Goal: Task Accomplishment & Management: Complete application form

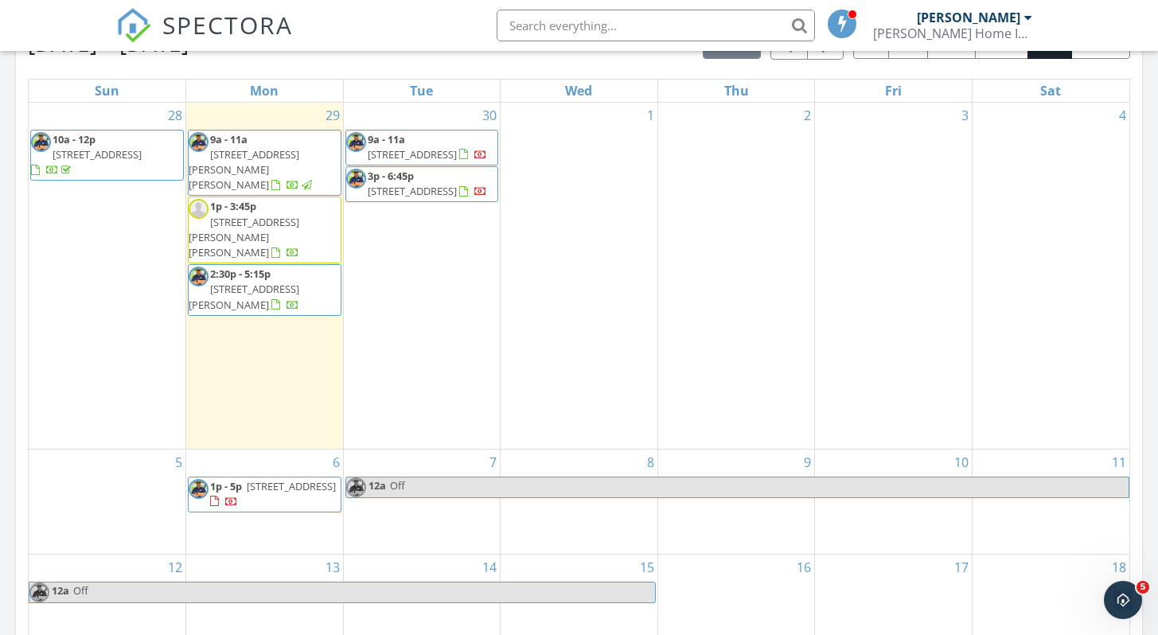
scroll to position [716, 0]
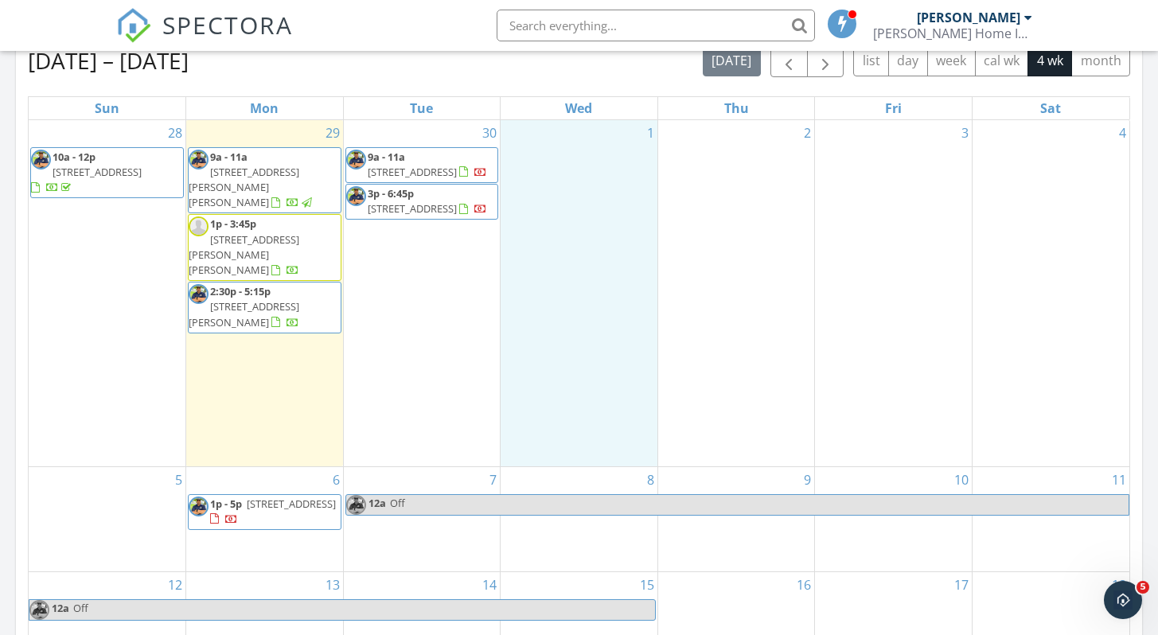
click at [556, 151] on div "1" at bounding box center [578, 293] width 157 height 346
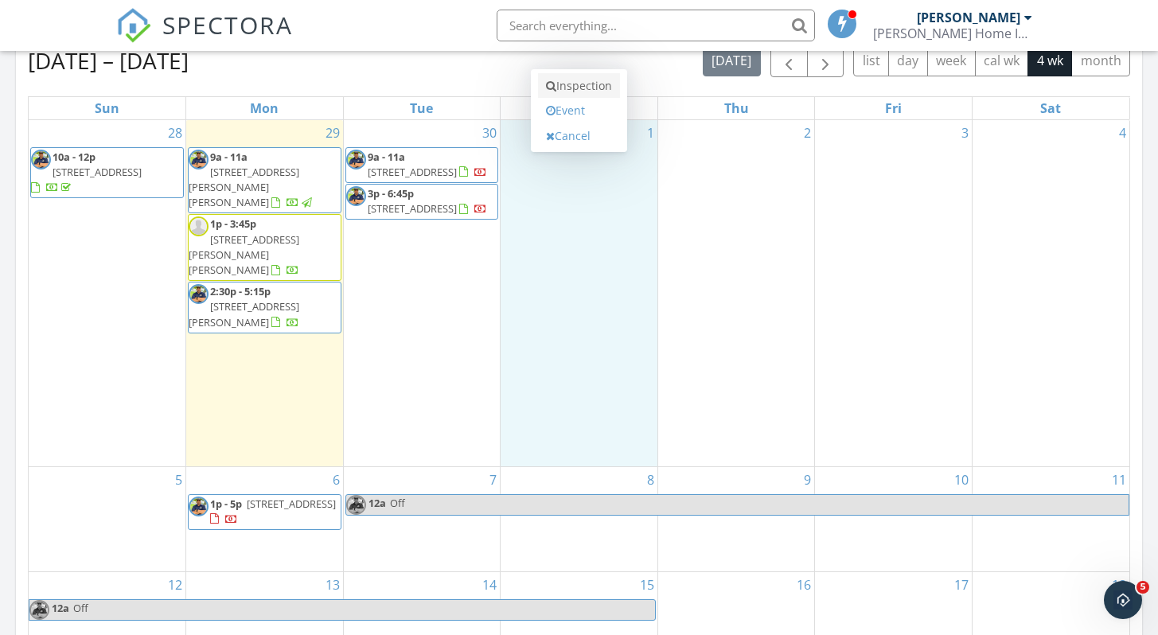
click at [585, 87] on link "Inspection" at bounding box center [579, 85] width 82 height 25
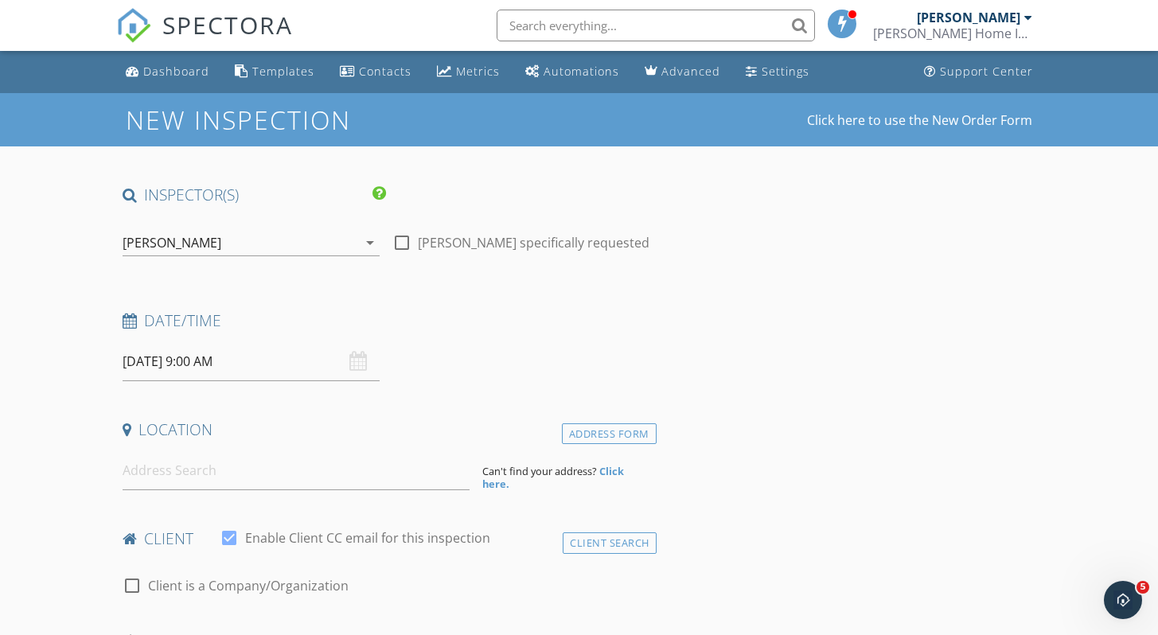
click at [399, 241] on div at bounding box center [401, 242] width 27 height 27
checkbox input "true"
click at [193, 477] on input at bounding box center [297, 470] width 348 height 39
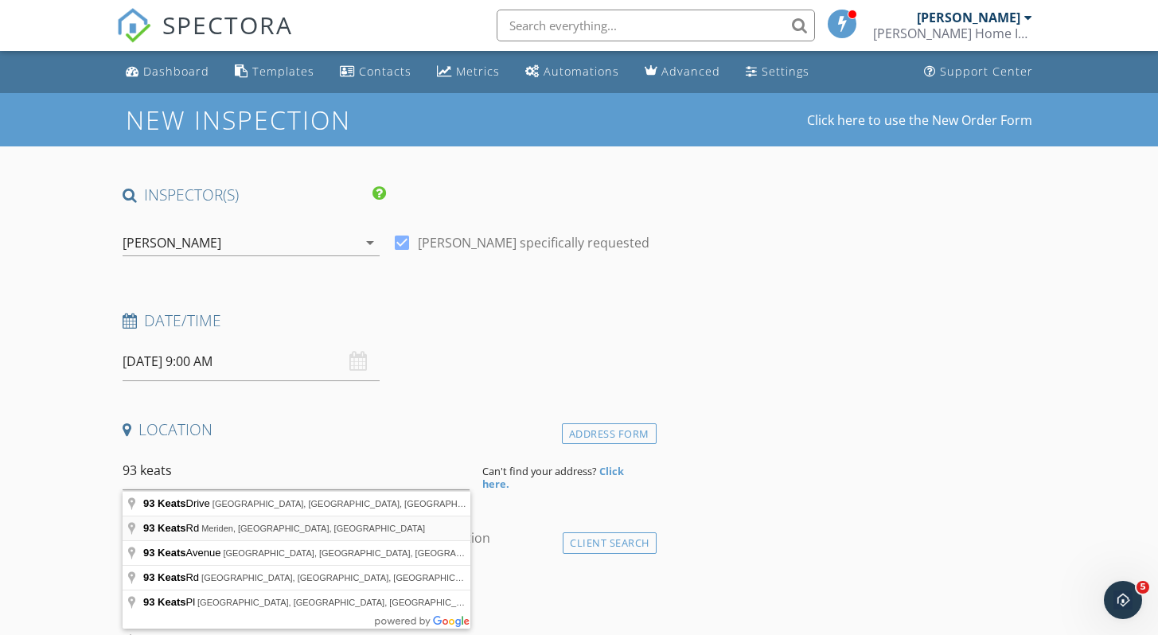
type input "93 Keats Rd, Meriden, CT, USA"
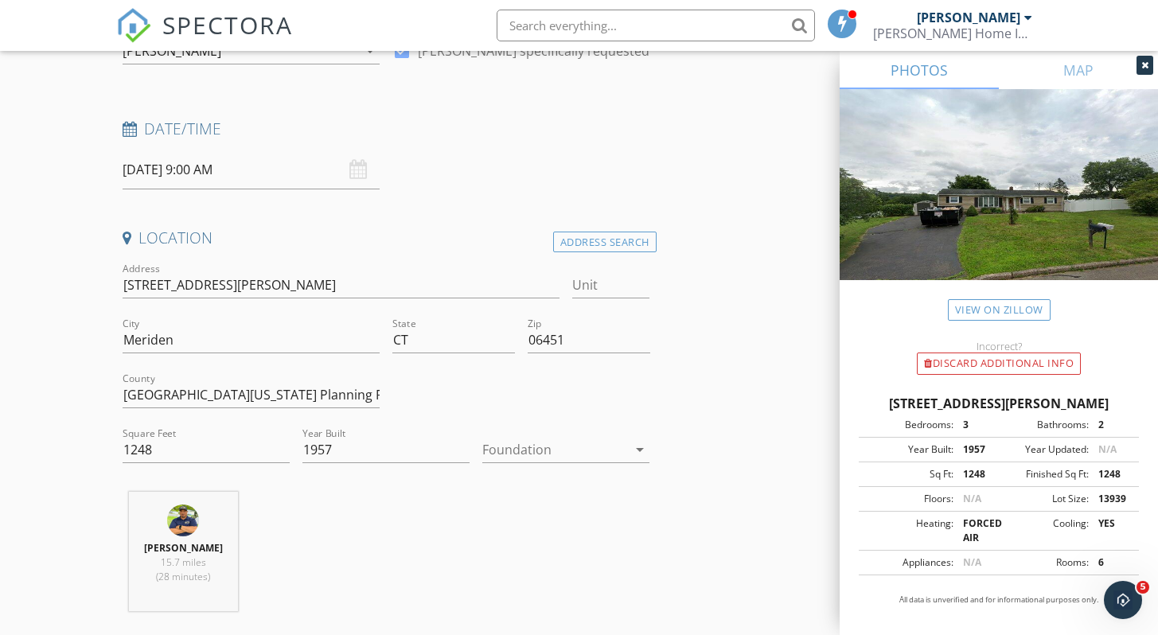
scroll to position [193, 0]
click at [530, 450] on div at bounding box center [554, 448] width 145 height 25
drag, startPoint x: 153, startPoint y: 449, endPoint x: 132, endPoint y: 450, distance: 20.7
click at [132, 450] on input "1248" at bounding box center [206, 449] width 167 height 26
type input "1534"
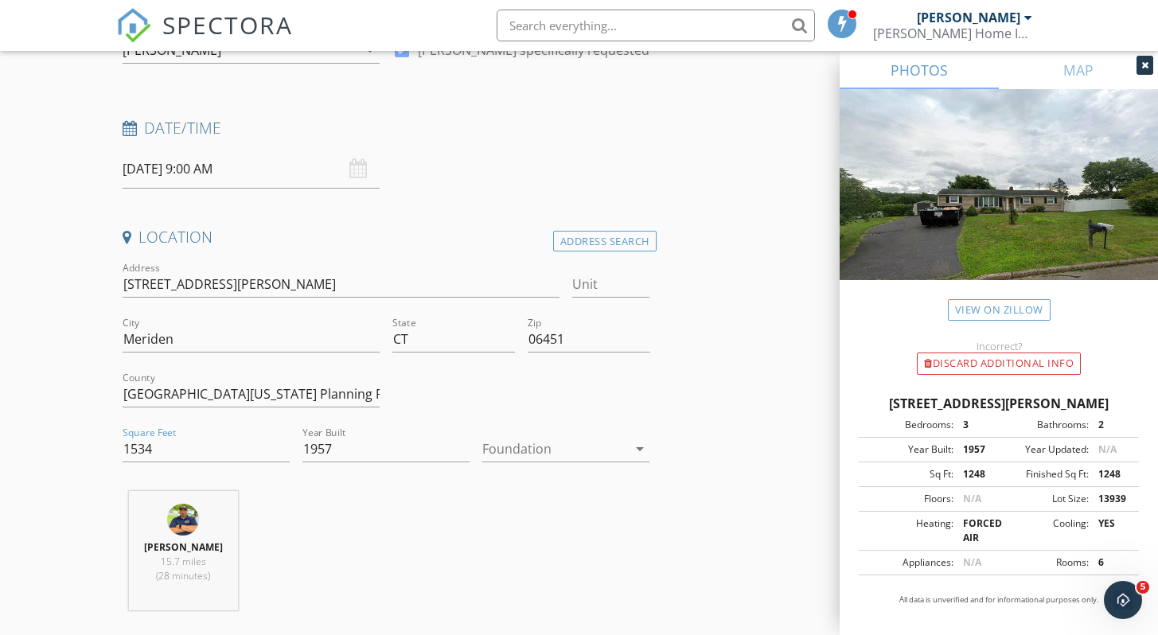
click at [423, 545] on div "Ralph Deleon 15.7 miles (28 minutes)" at bounding box center [386, 557] width 540 height 132
click at [535, 447] on div at bounding box center [554, 448] width 145 height 25
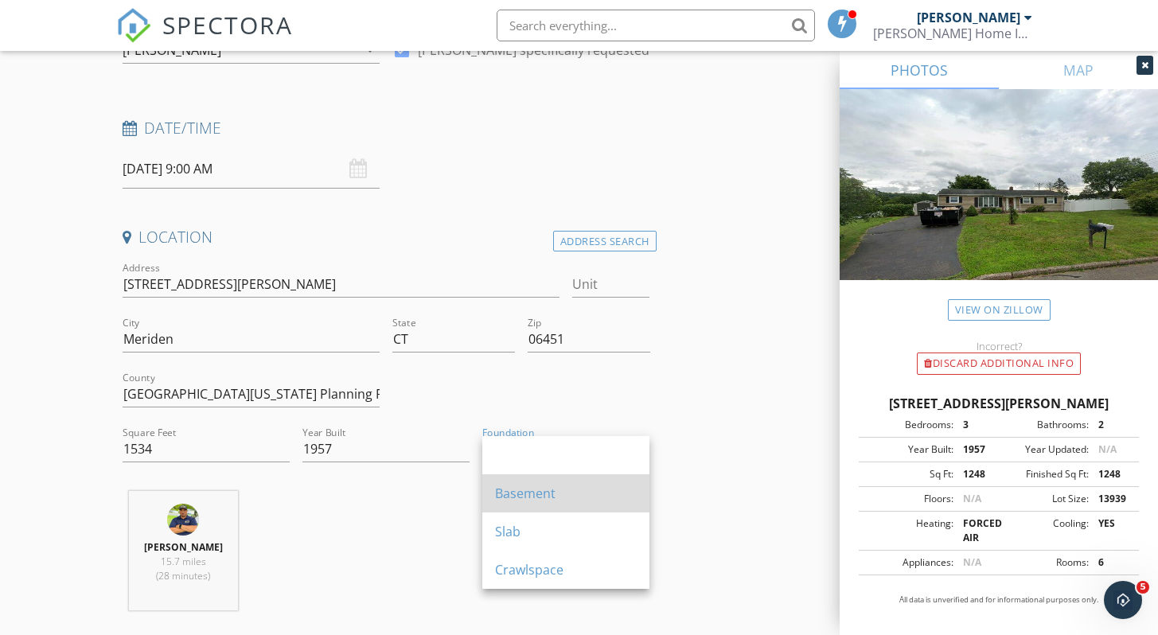
click at [527, 486] on div "Basement" at bounding box center [566, 493] width 142 height 19
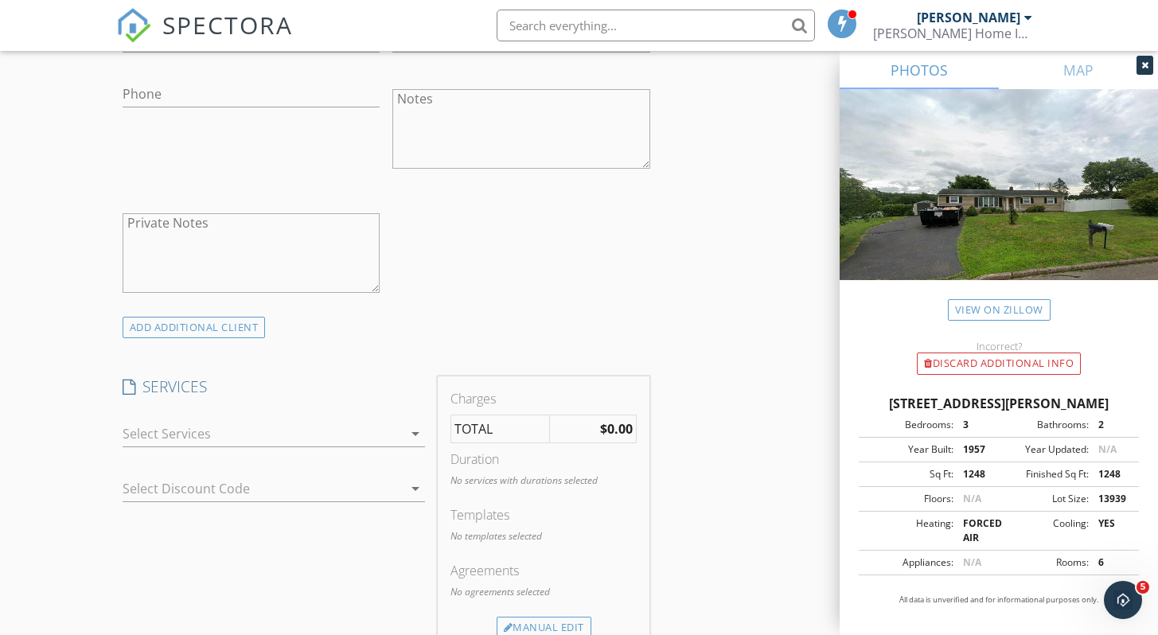
scroll to position [1093, 0]
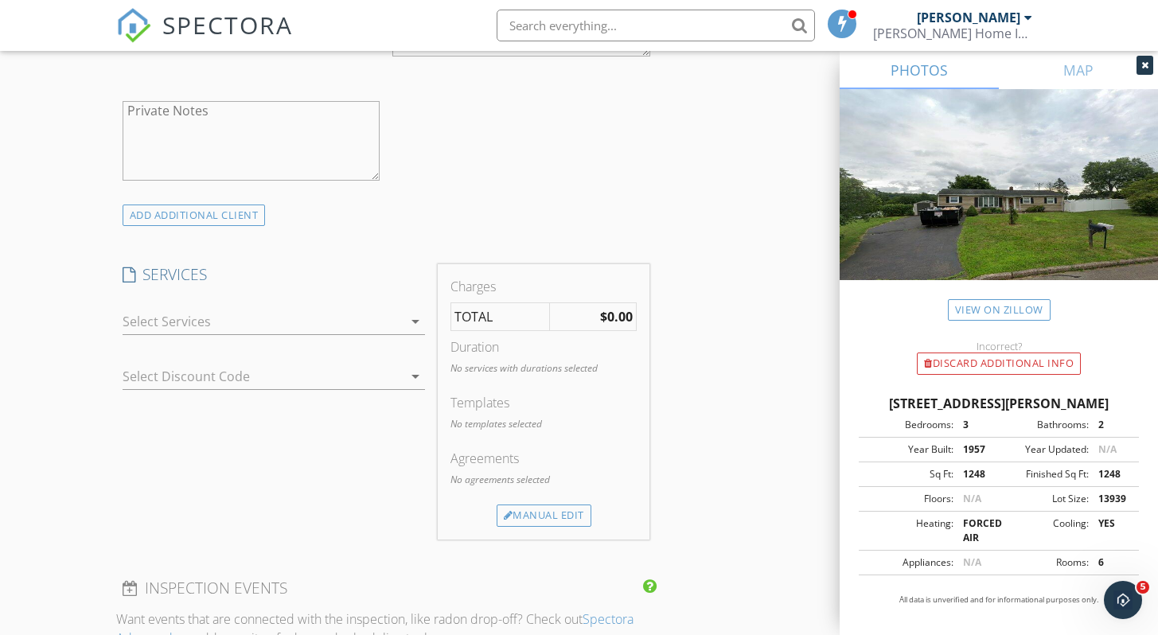
click at [232, 329] on div at bounding box center [263, 321] width 280 height 25
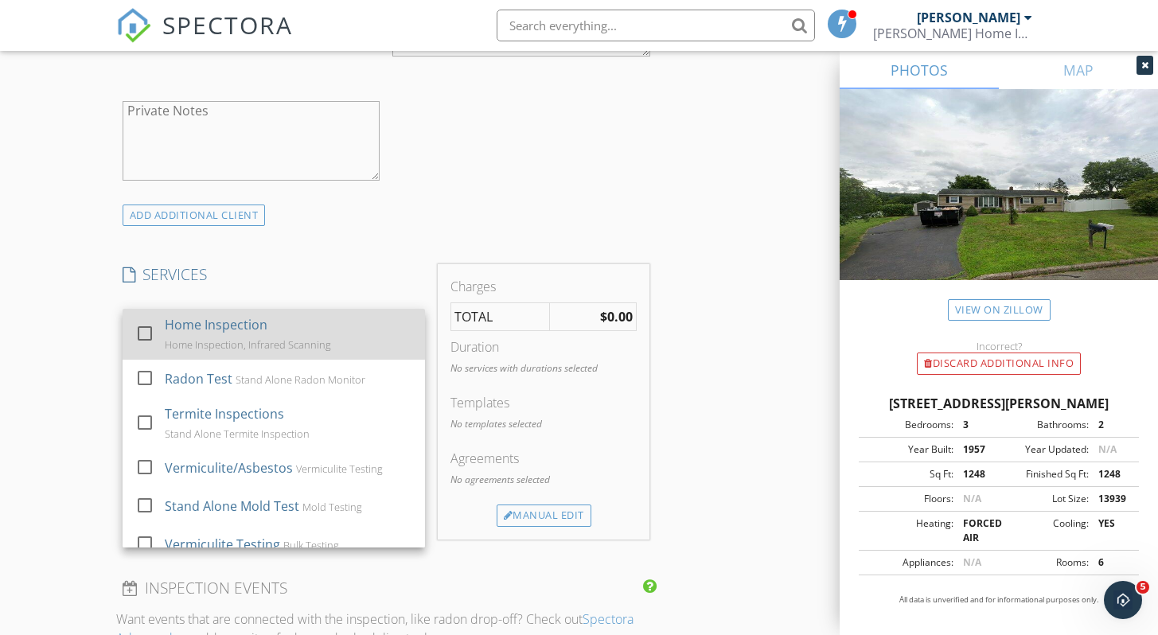
click at [230, 332] on div "Home Inspection" at bounding box center [216, 324] width 103 height 19
checkbox input "true"
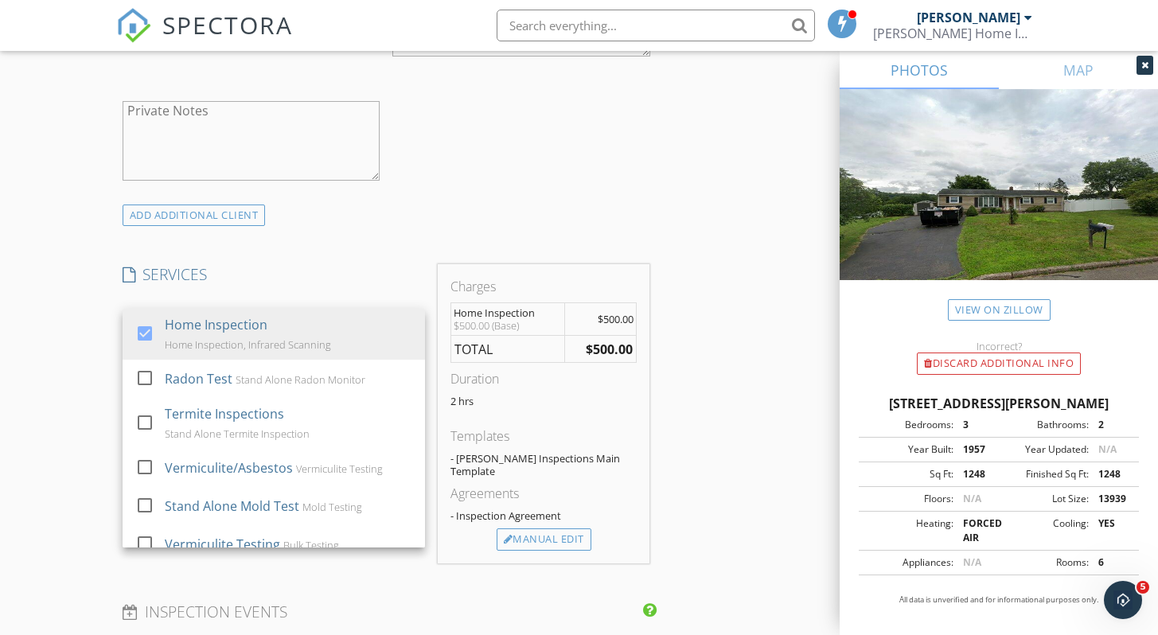
click at [624, 229] on div "INSPECTOR(S) check_box Ralph Deleon PRIMARY check_box_outline_blank Sam Fish Ra…" at bounding box center [386, 450] width 540 height 2718
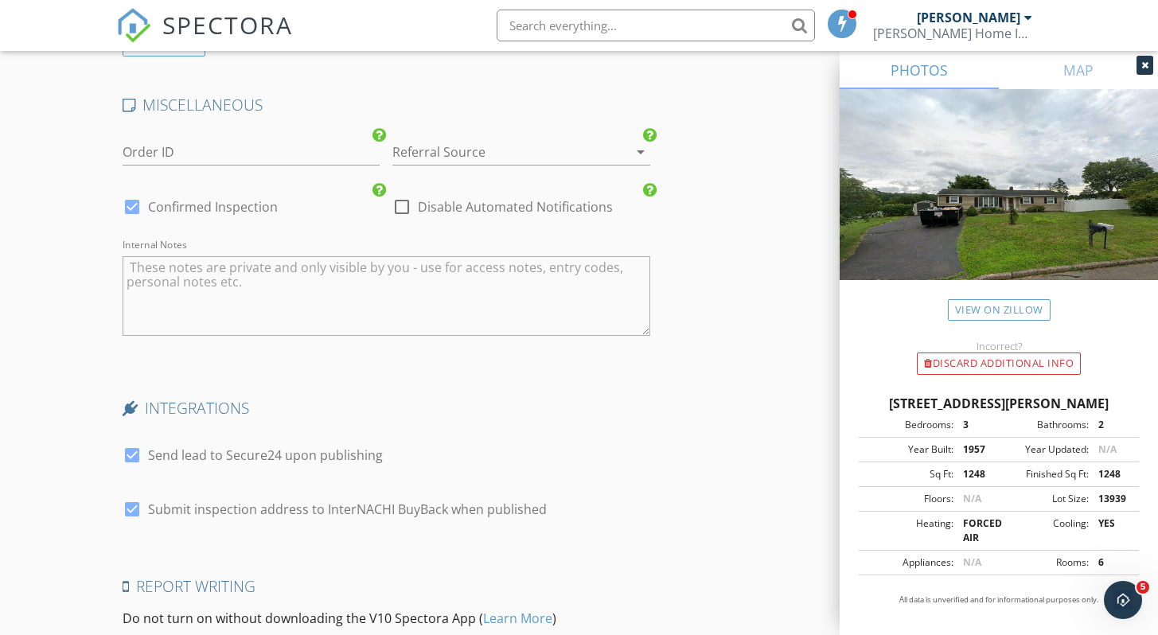
scroll to position [2230, 0]
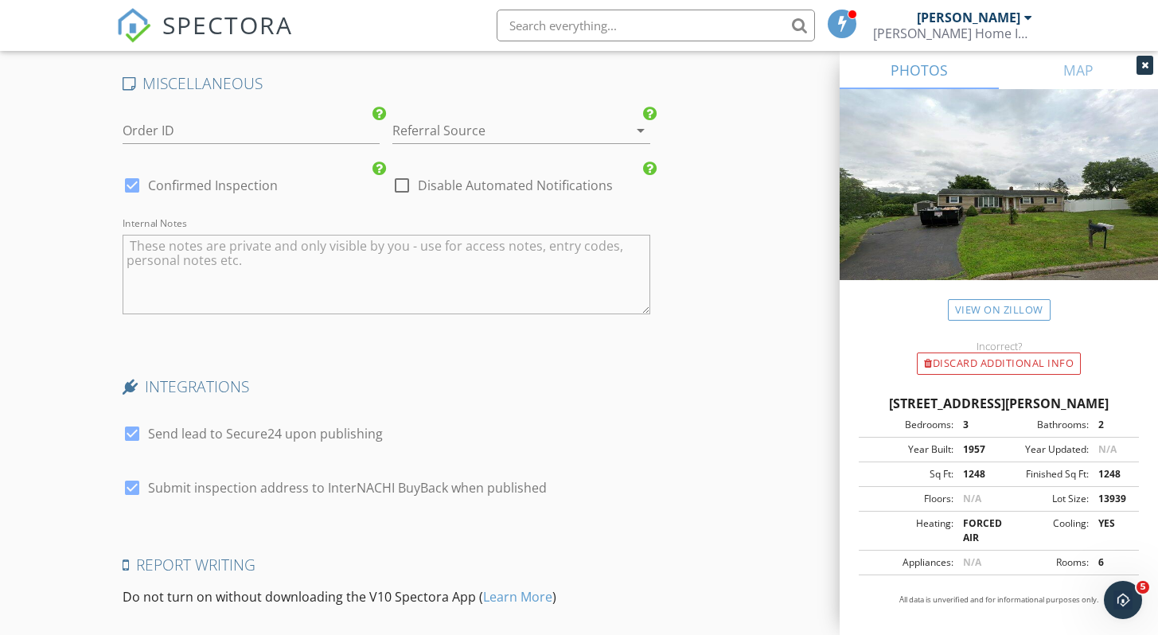
click at [469, 118] on div at bounding box center [498, 130] width 213 height 25
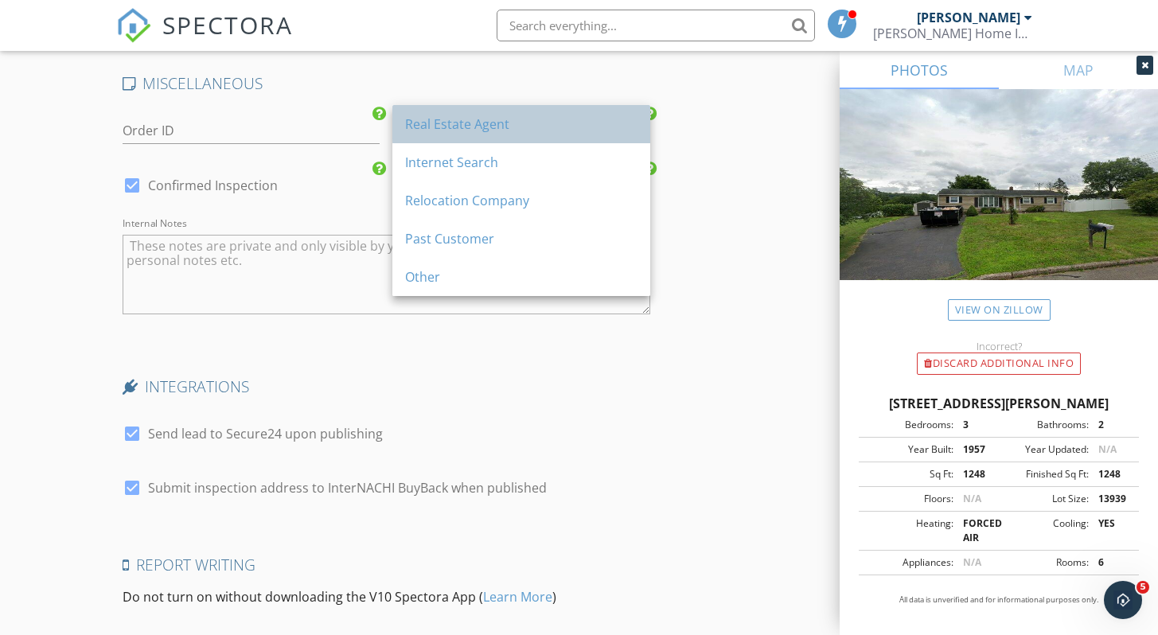
click at [465, 126] on div "Real Estate Agent" at bounding box center [521, 124] width 232 height 19
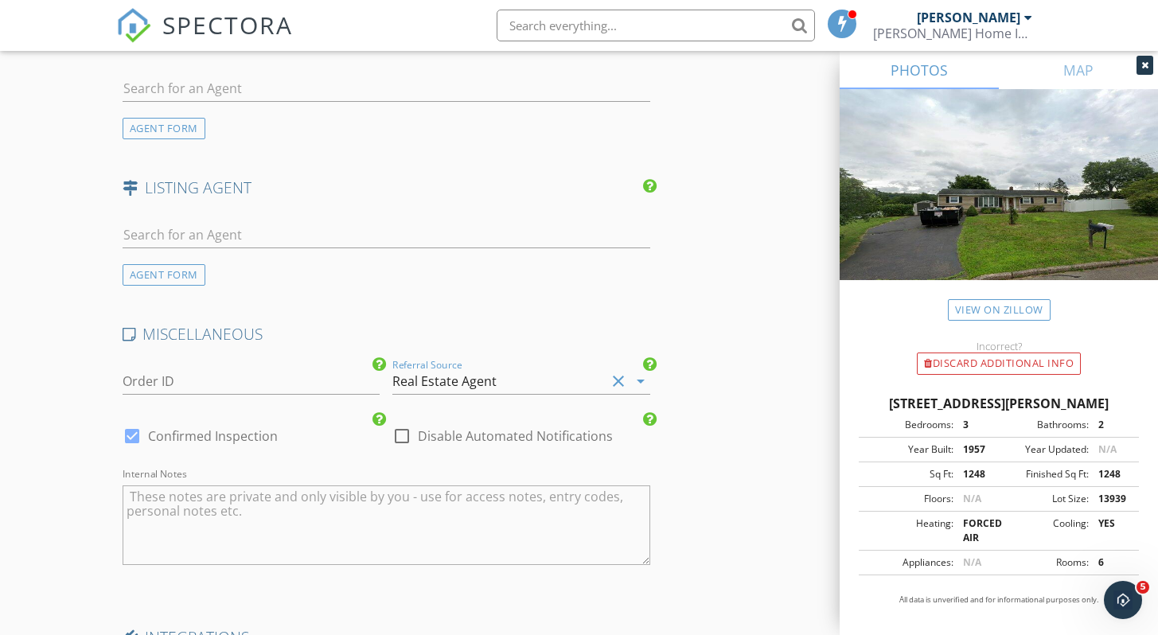
scroll to position [2386, 0]
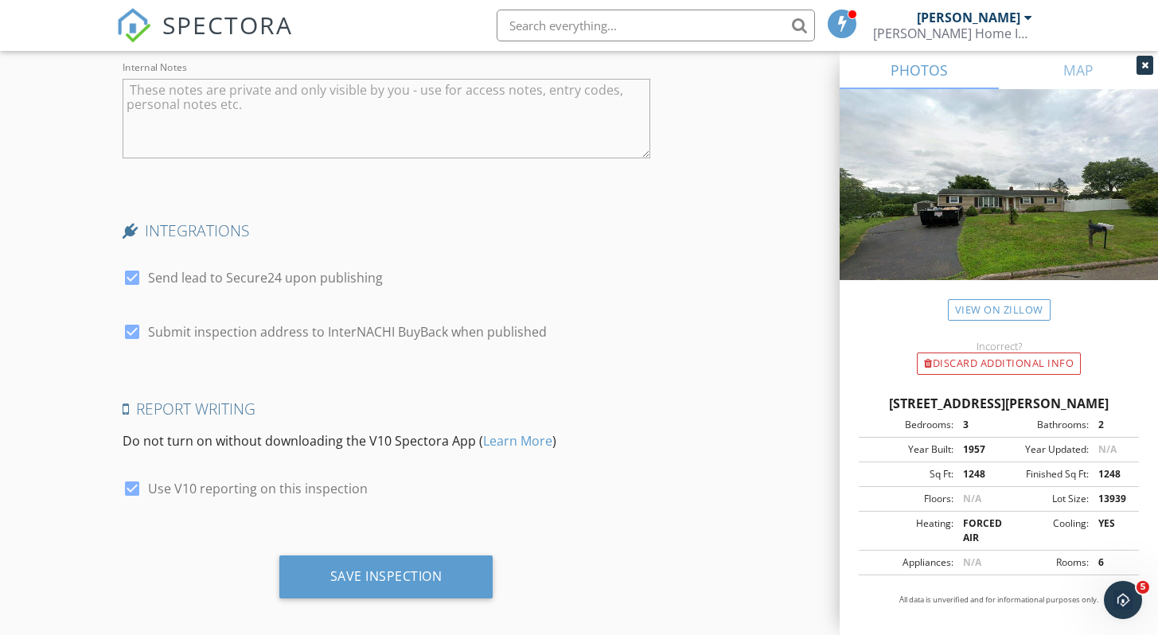
click at [1139, 64] on div at bounding box center [1144, 65] width 17 height 19
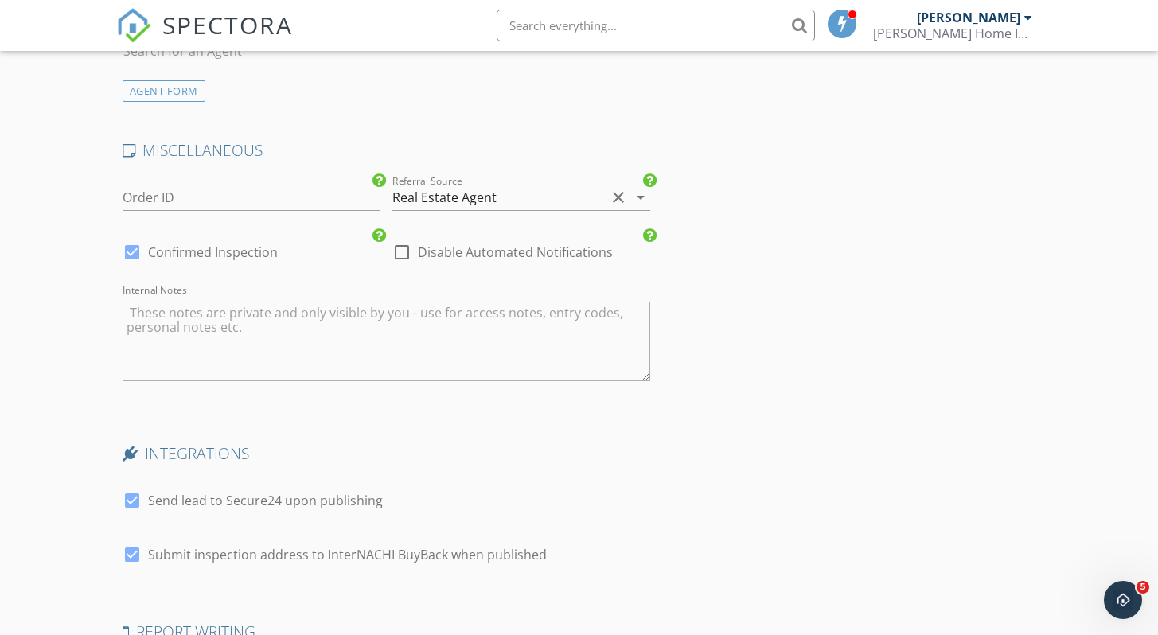
scroll to position [1849, 0]
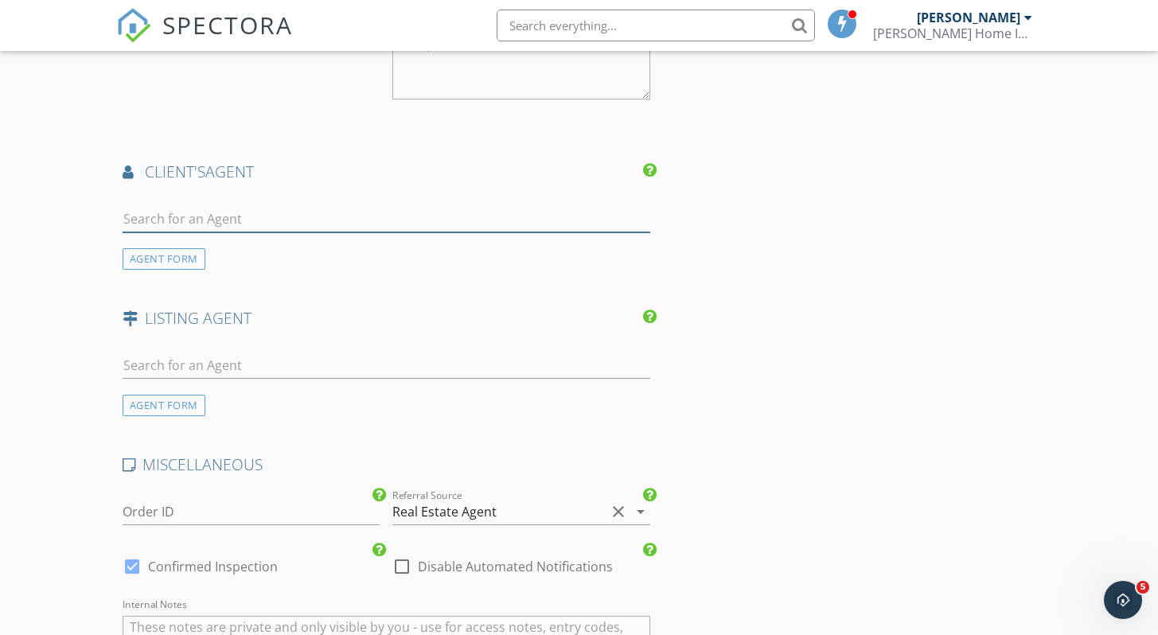
click at [220, 210] on input "text" at bounding box center [387, 219] width 528 height 26
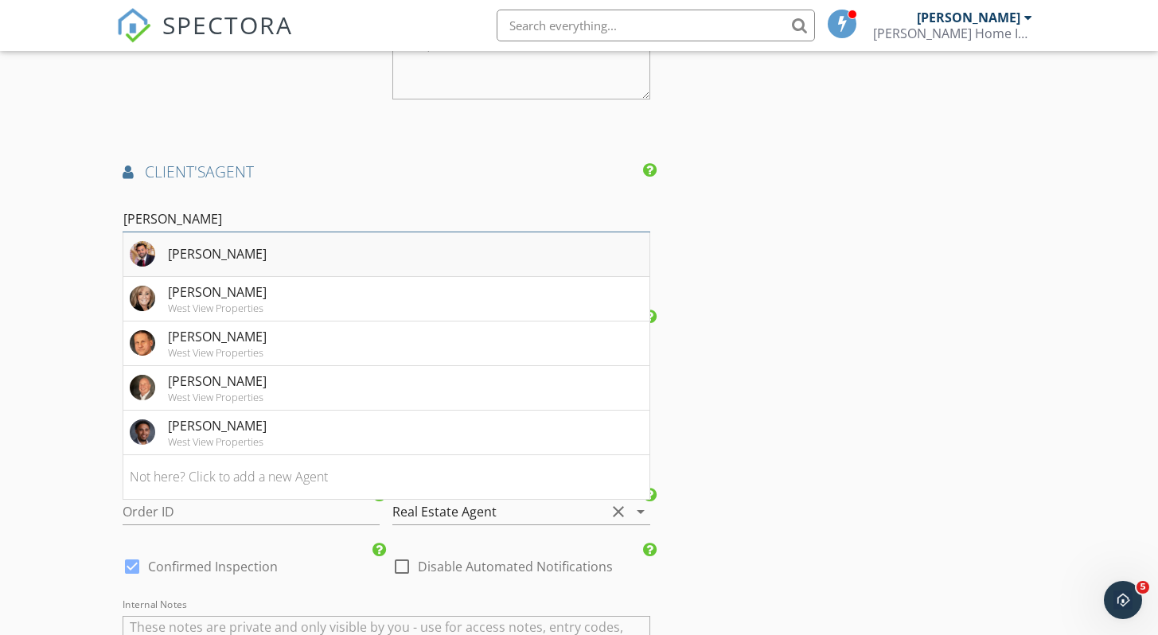
type input "[PERSON_NAME]"
click at [216, 244] on div "Wessam Ahmad" at bounding box center [217, 253] width 99 height 19
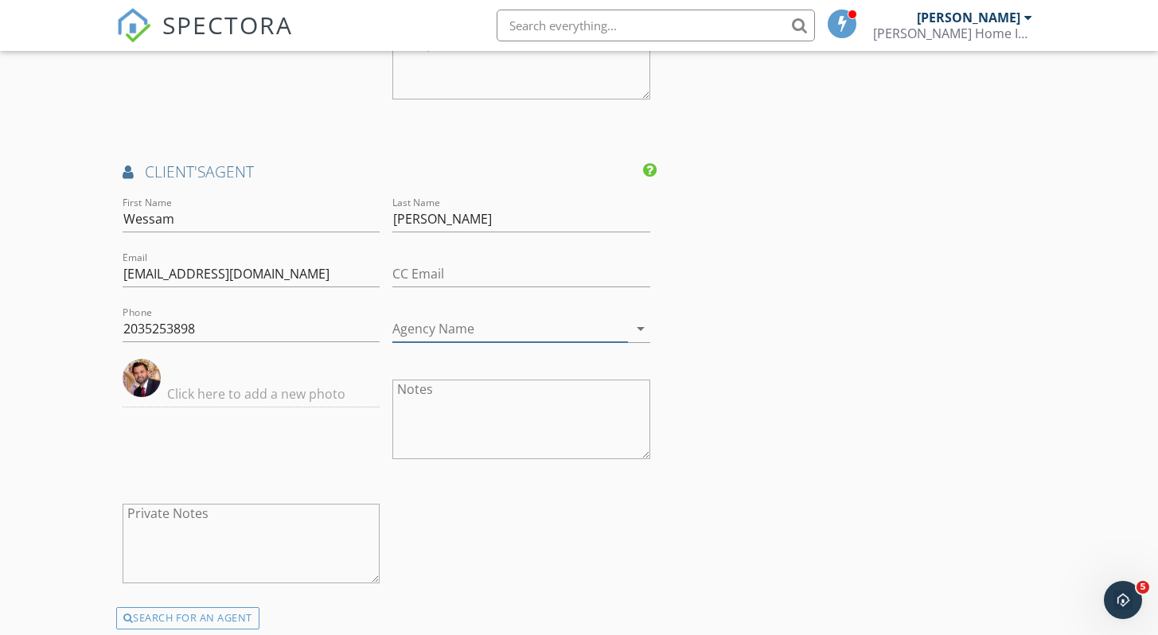
click at [457, 321] on input "Agency Name" at bounding box center [510, 329] width 236 height 26
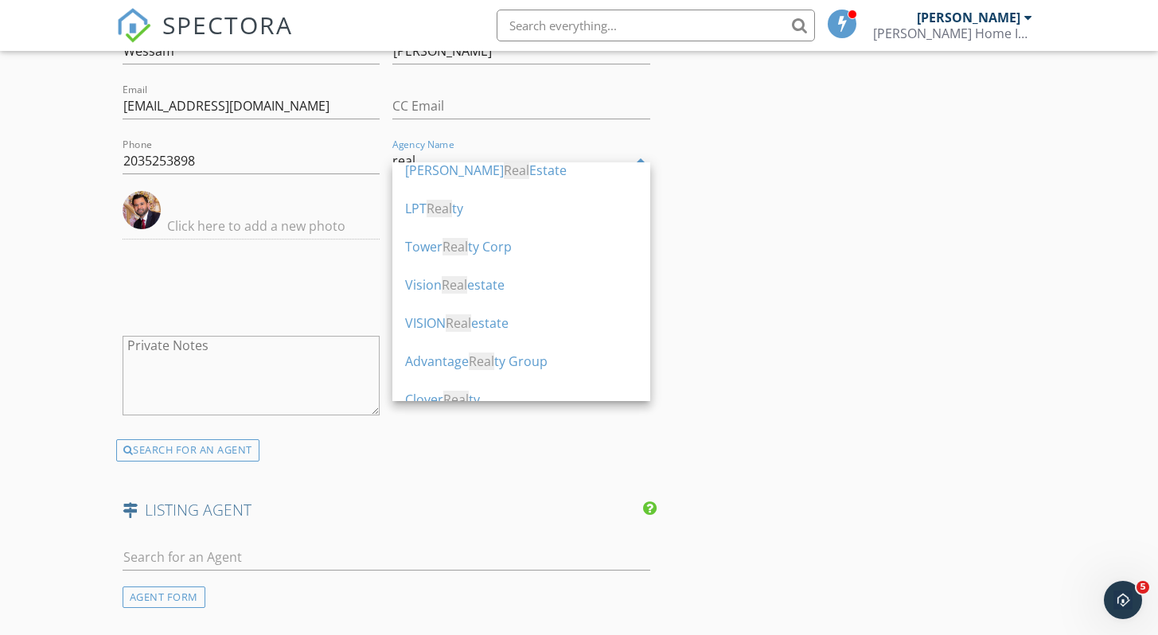
scroll to position [1442, 0]
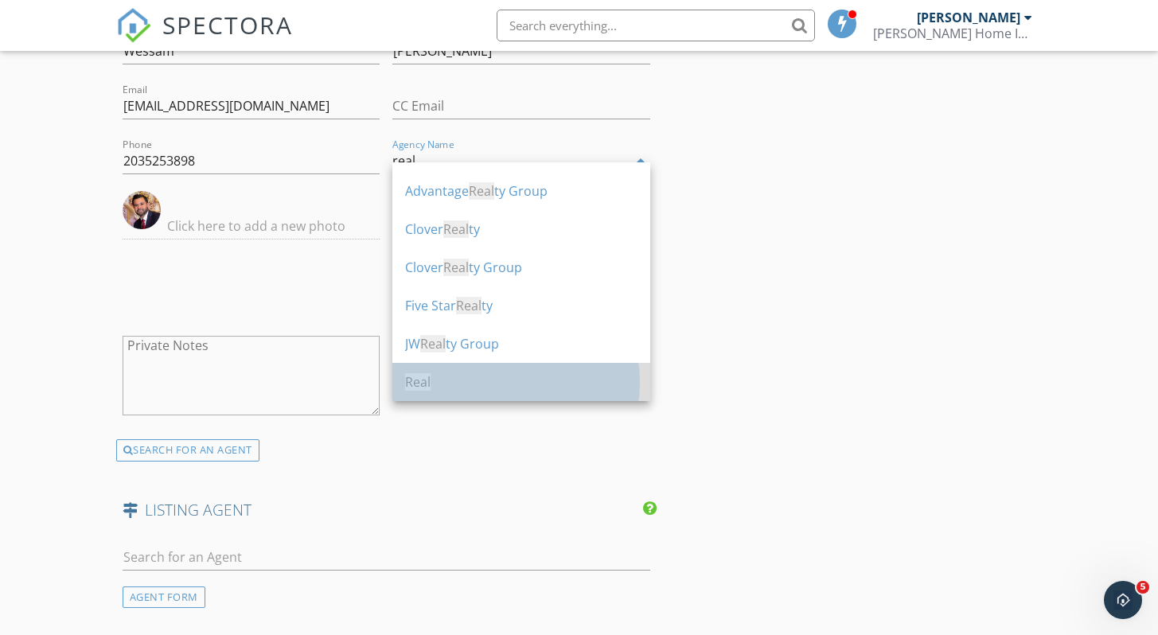
click at [431, 385] on div "Real" at bounding box center [521, 381] width 232 height 19
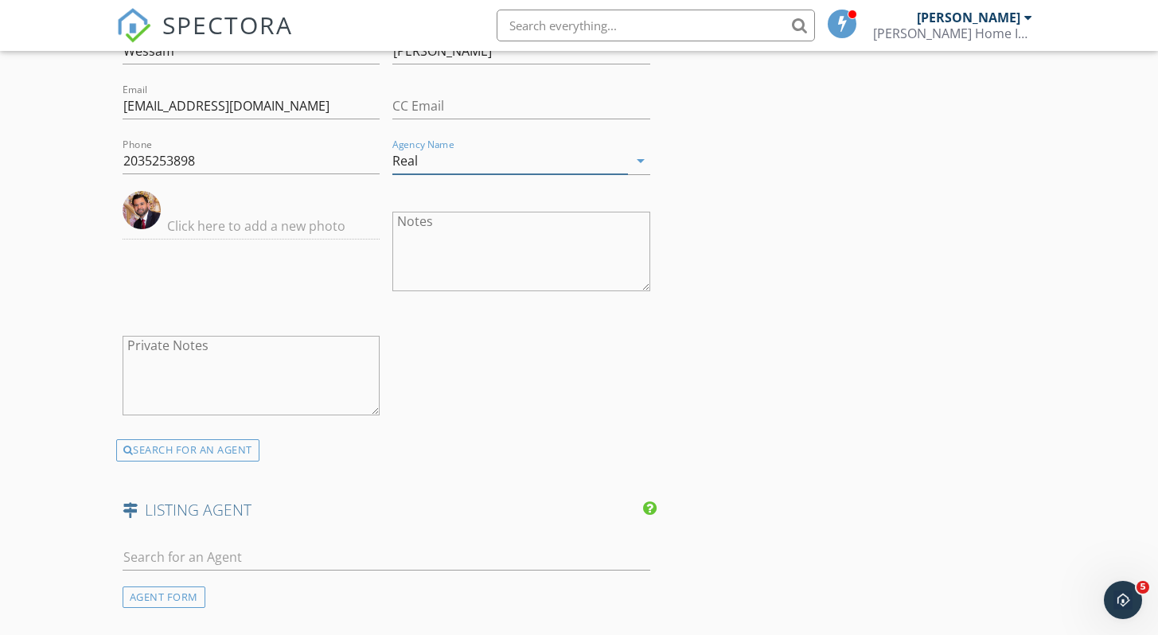
type input "Real"
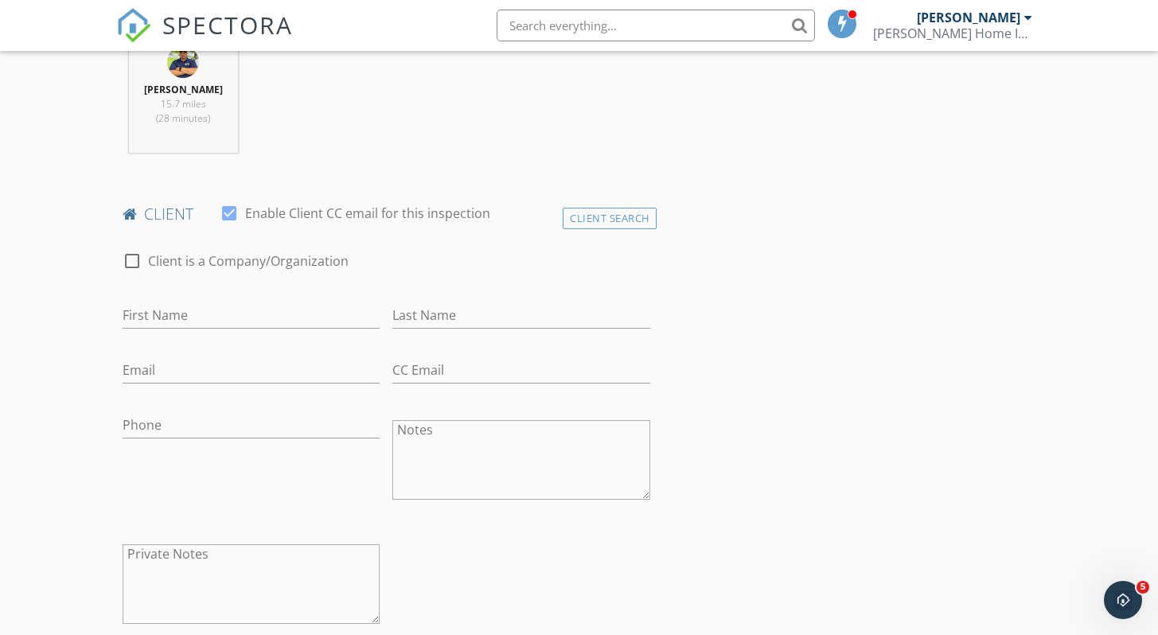
scroll to position [861, 0]
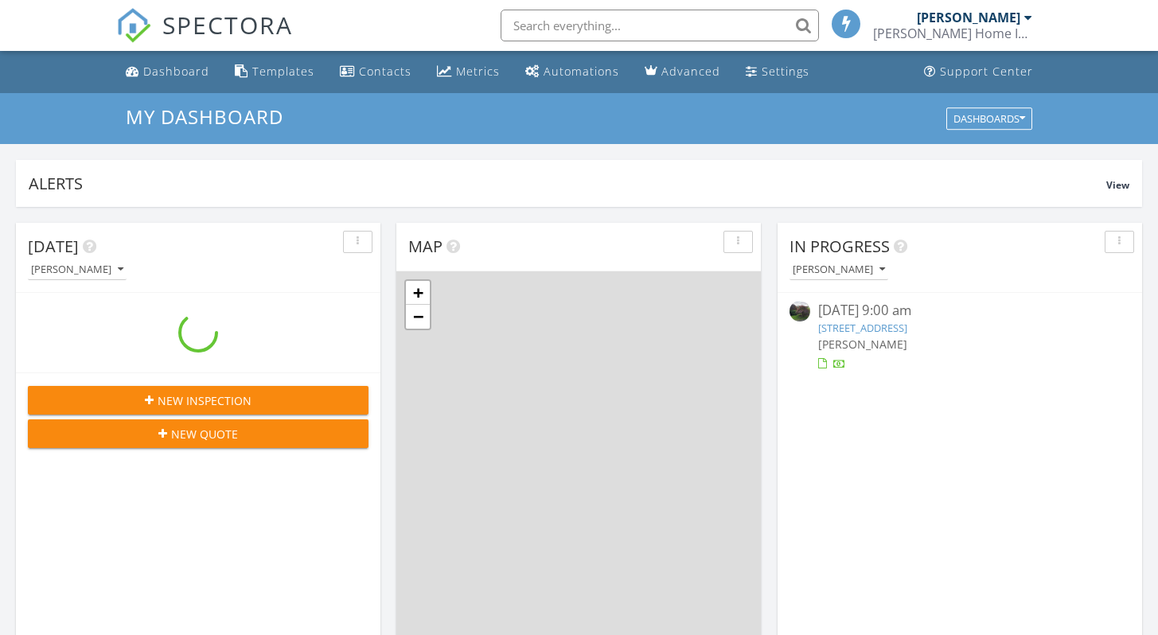
scroll to position [1473, 1182]
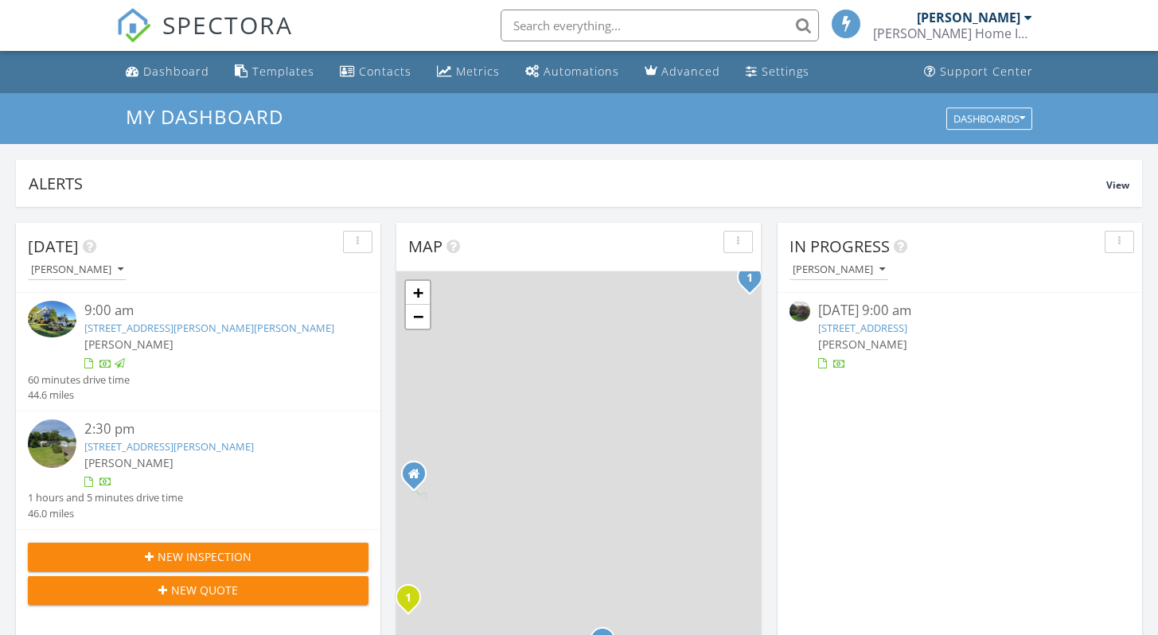
click at [623, 28] on input "text" at bounding box center [659, 26] width 318 height 32
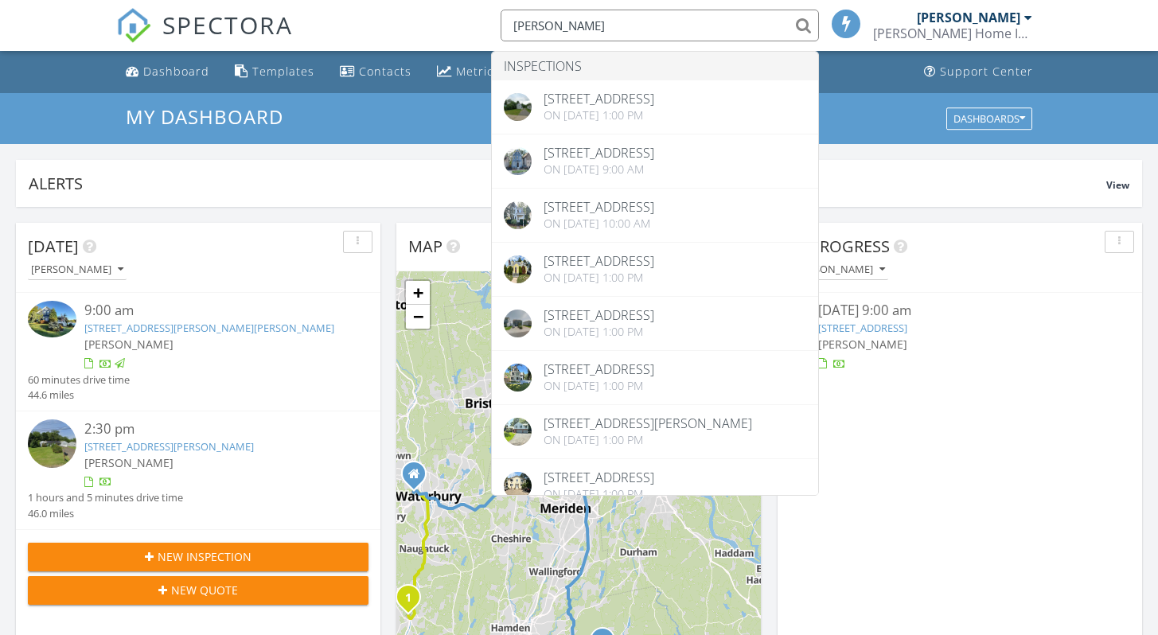
click at [615, 25] on input "[PERSON_NAME]" at bounding box center [659, 26] width 318 height 32
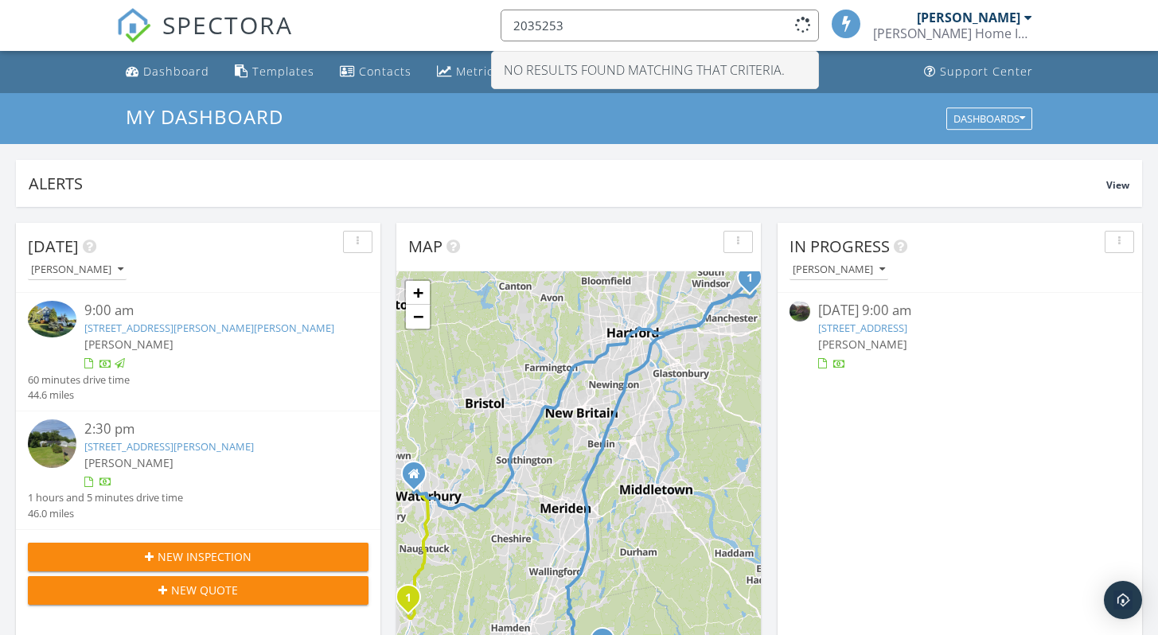
scroll to position [8, 8]
type input "2"
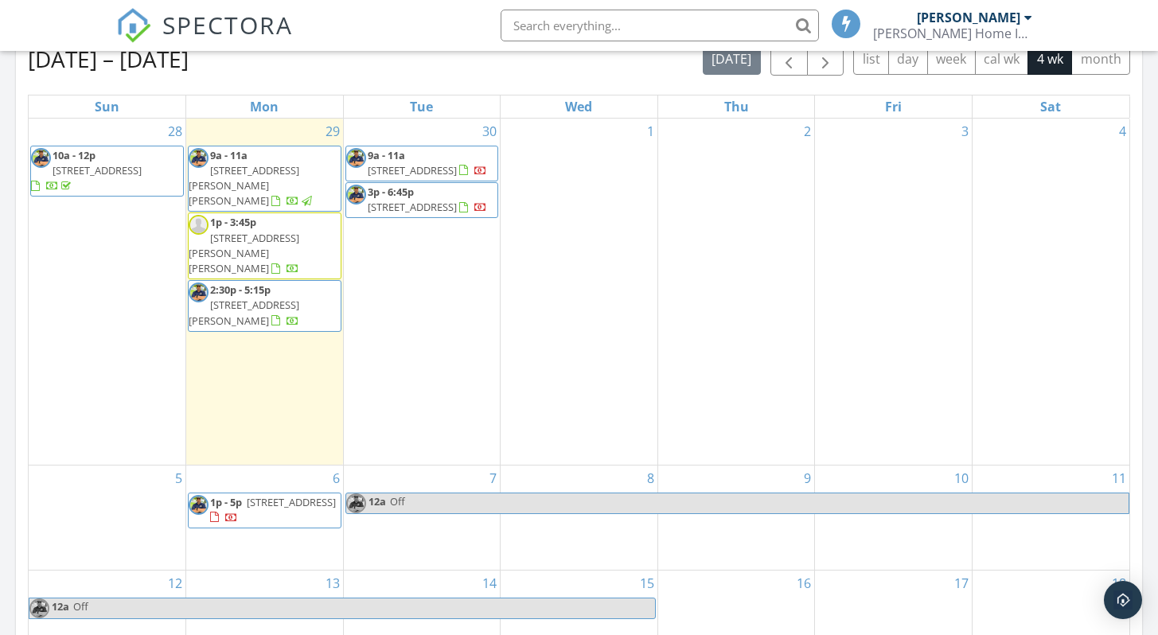
scroll to position [715, 0]
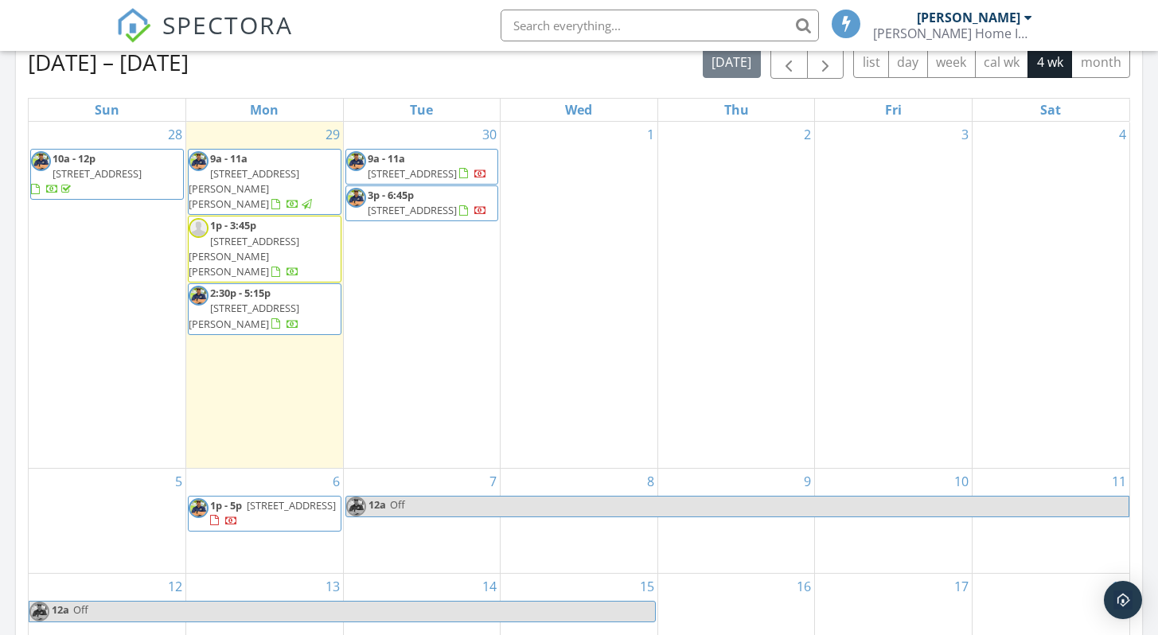
click at [735, 146] on div "2" at bounding box center [736, 295] width 157 height 346
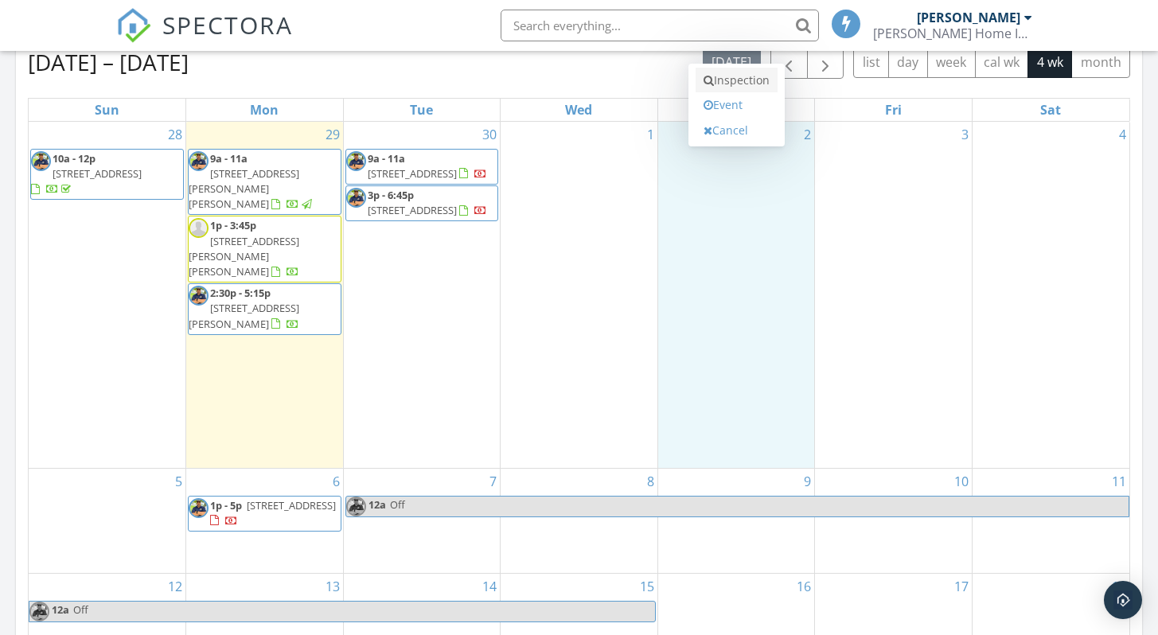
click at [746, 81] on link "Inspection" at bounding box center [736, 80] width 82 height 25
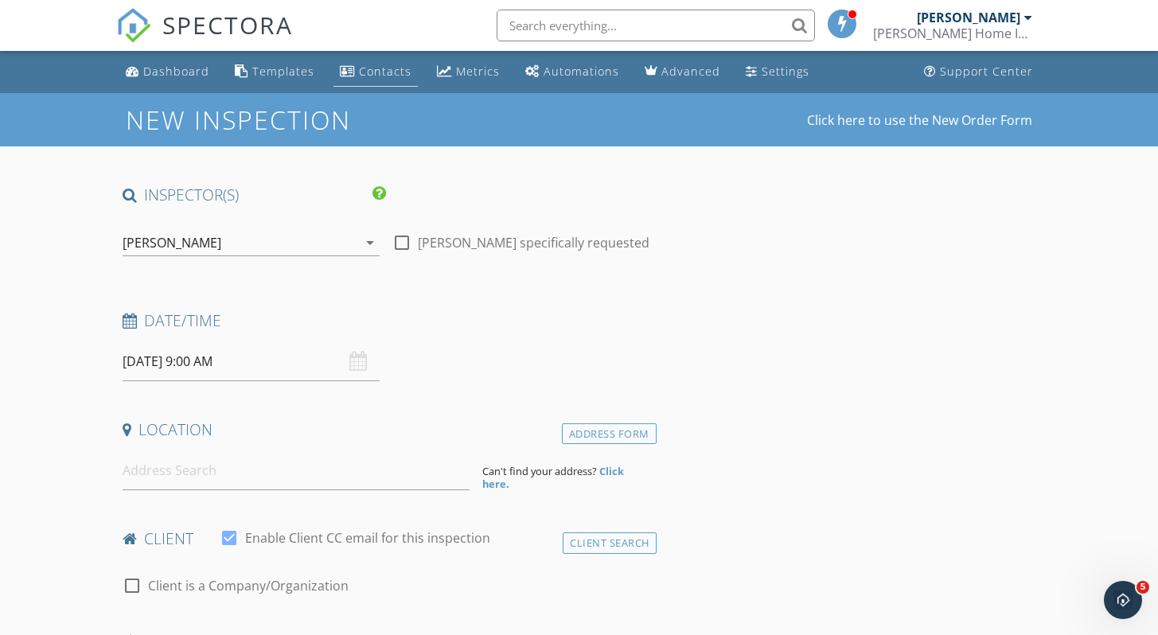
click at [384, 72] on div "Contacts" at bounding box center [385, 71] width 53 height 15
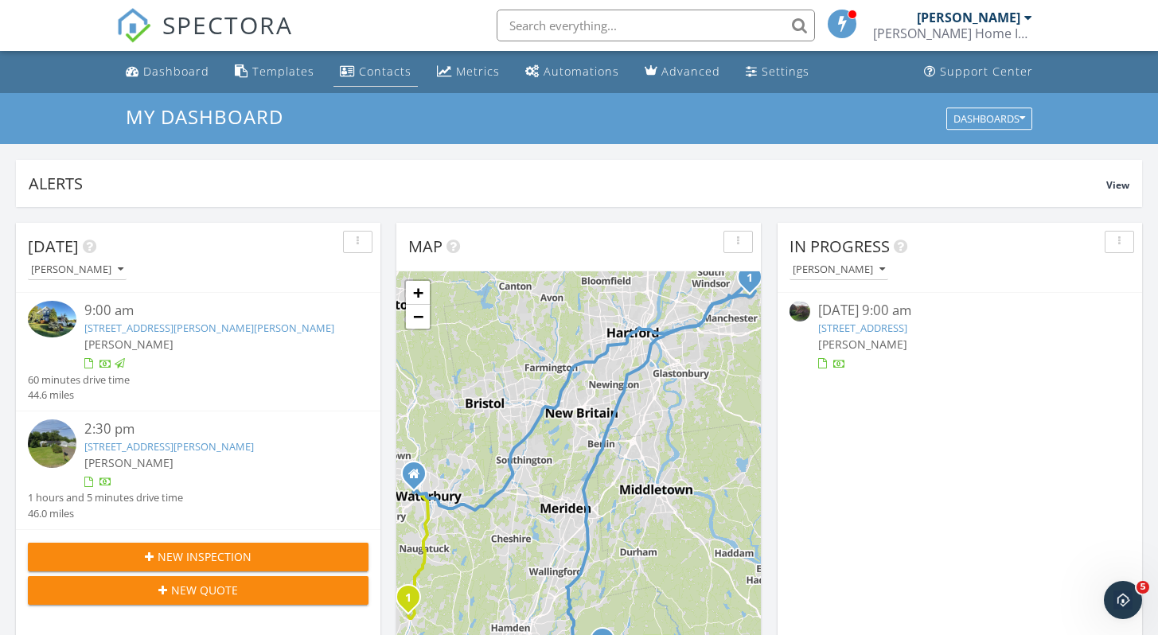
click at [360, 69] on div "Contacts" at bounding box center [385, 71] width 53 height 15
